Goal: Find specific page/section: Find specific page/section

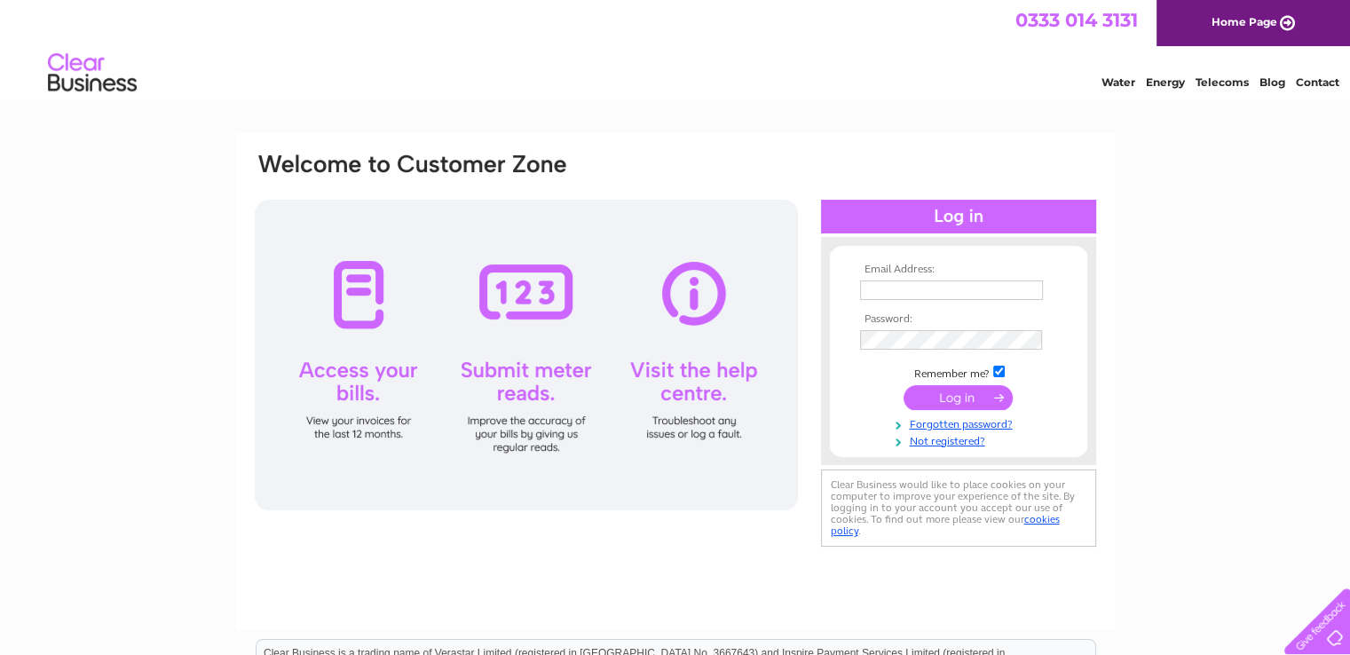
type input "[EMAIL_ADDRESS][DOMAIN_NAME]"
click at [952, 399] on input "submit" at bounding box center [957, 397] width 109 height 25
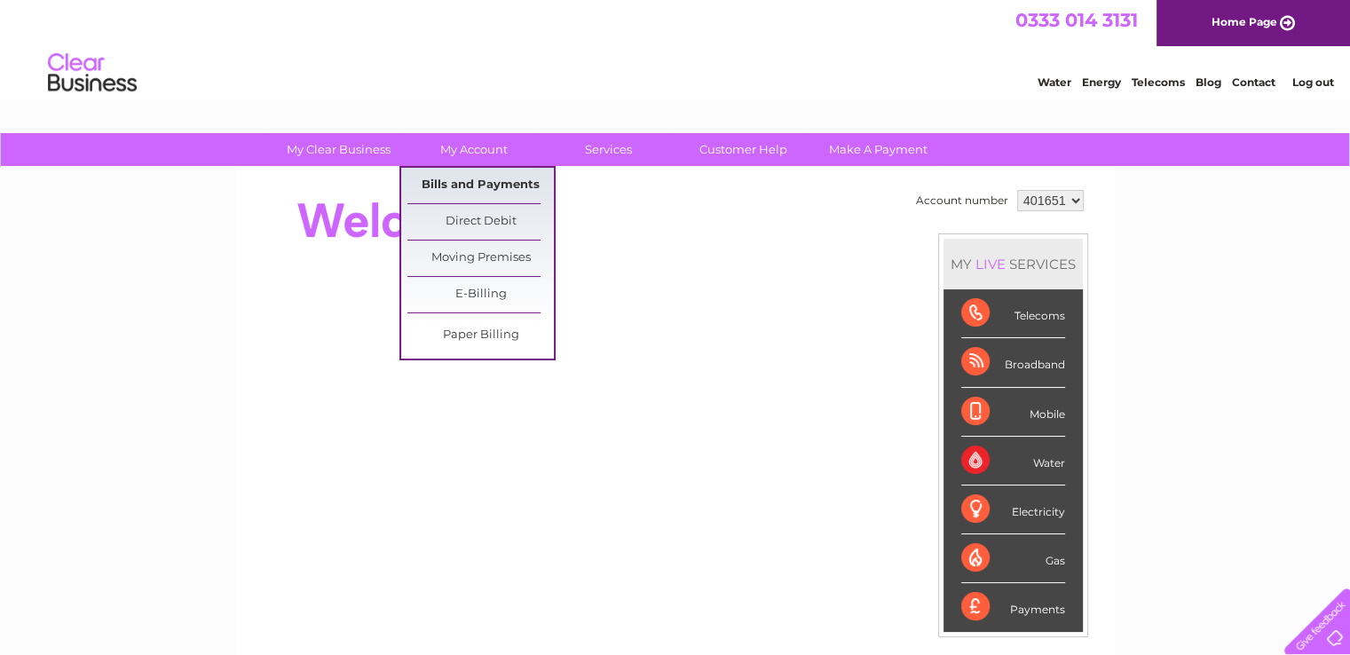
click at [497, 182] on link "Bills and Payments" at bounding box center [480, 185] width 146 height 35
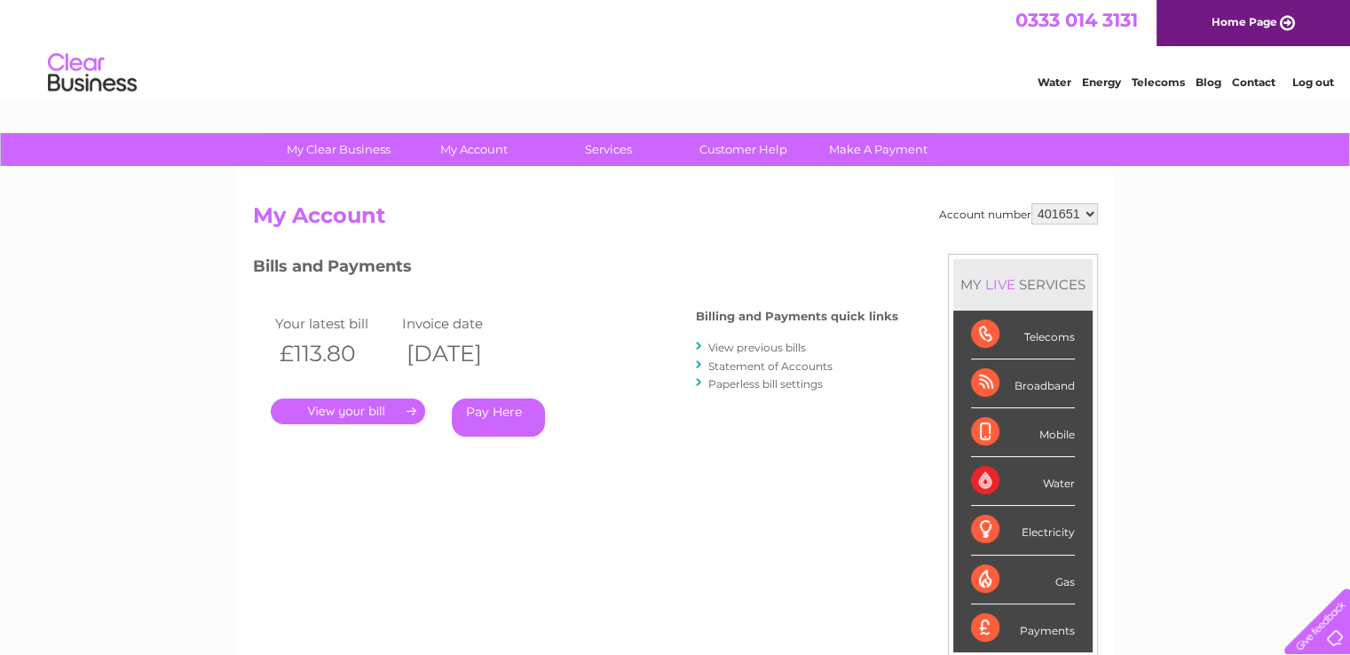
click at [353, 405] on link "." at bounding box center [348, 411] width 154 height 26
